Goal: Find specific page/section: Find specific page/section

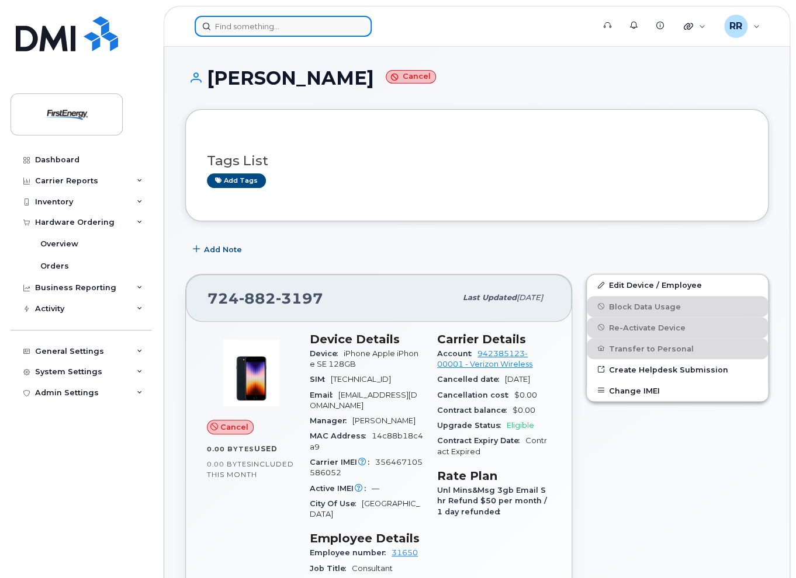
click at [249, 26] on input at bounding box center [283, 26] width 177 height 21
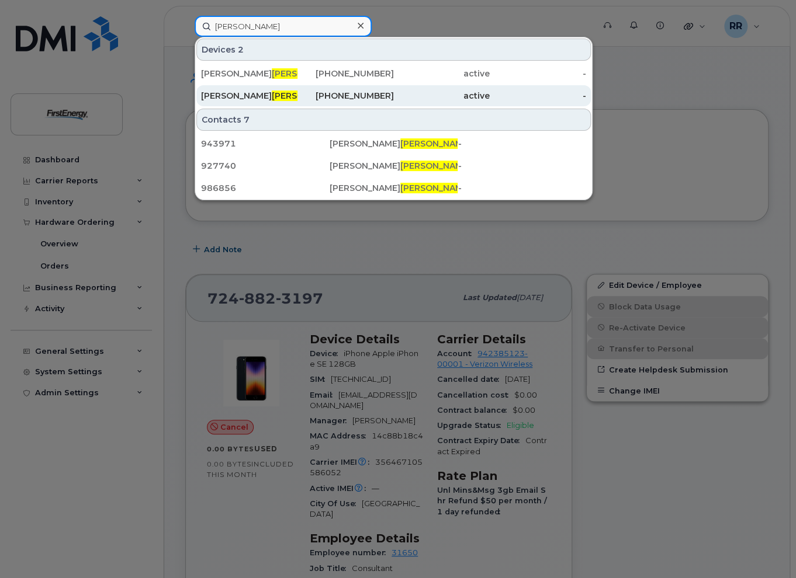
type input "[PERSON_NAME]"
click at [272, 97] on span "[PERSON_NAME]" at bounding box center [307, 96] width 71 height 11
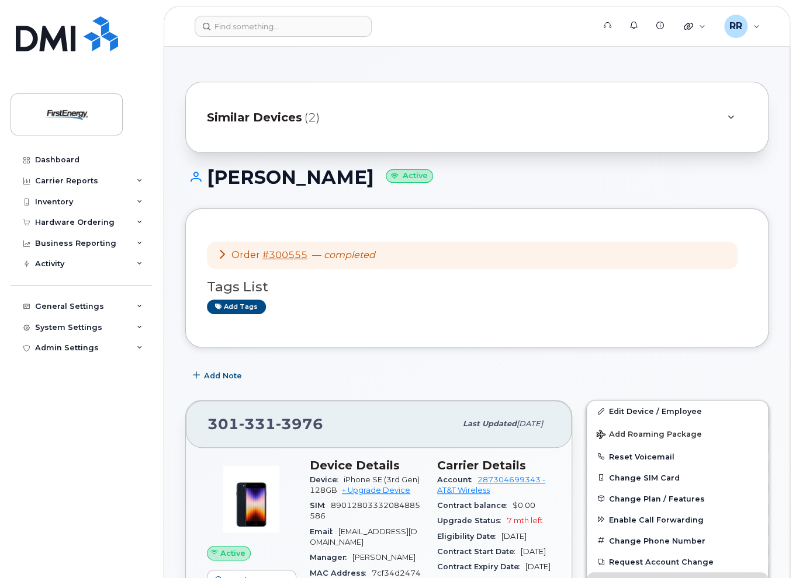
click at [219, 254] on icon at bounding box center [221, 253] width 9 height 9
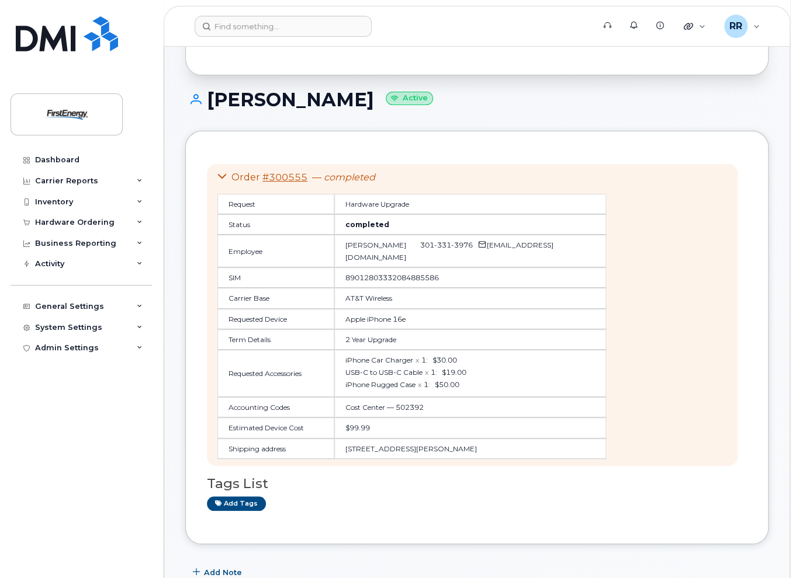
scroll to position [58, 0]
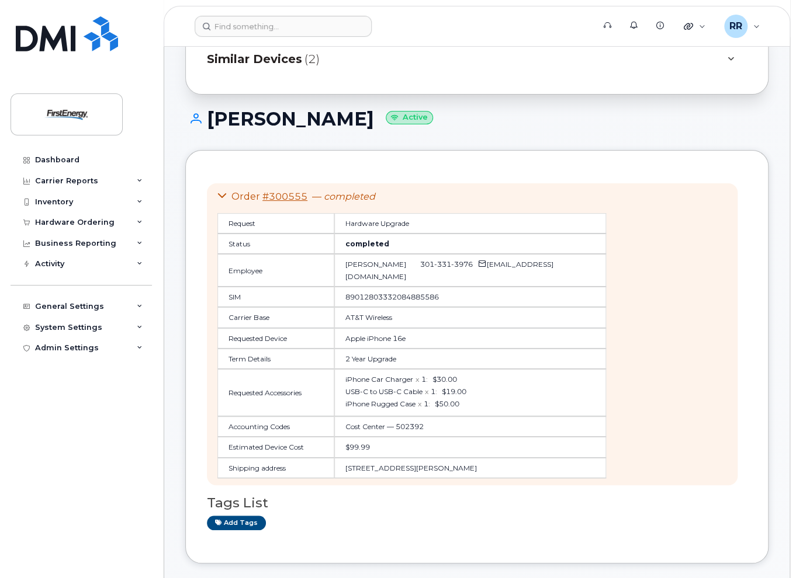
click at [733, 63] on div at bounding box center [730, 59] width 14 height 14
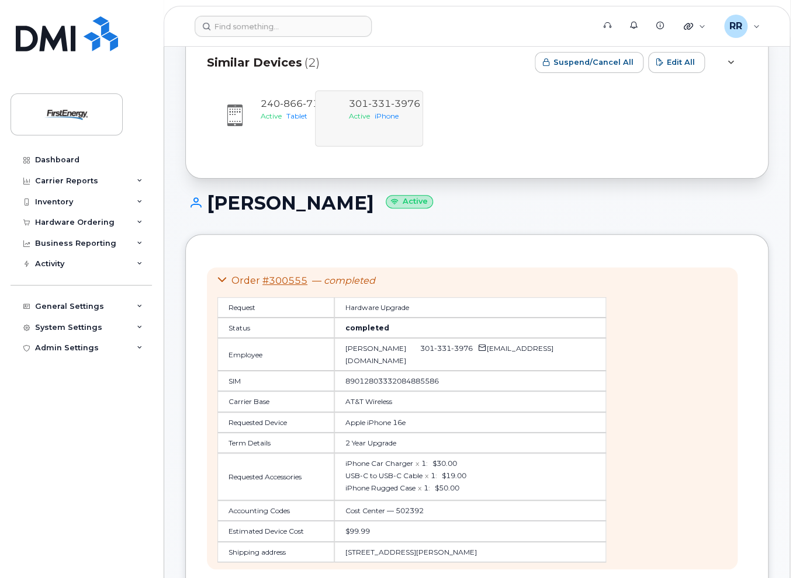
click at [734, 62] on div at bounding box center [730, 63] width 14 height 14
